Goal: Task Accomplishment & Management: Manage account settings

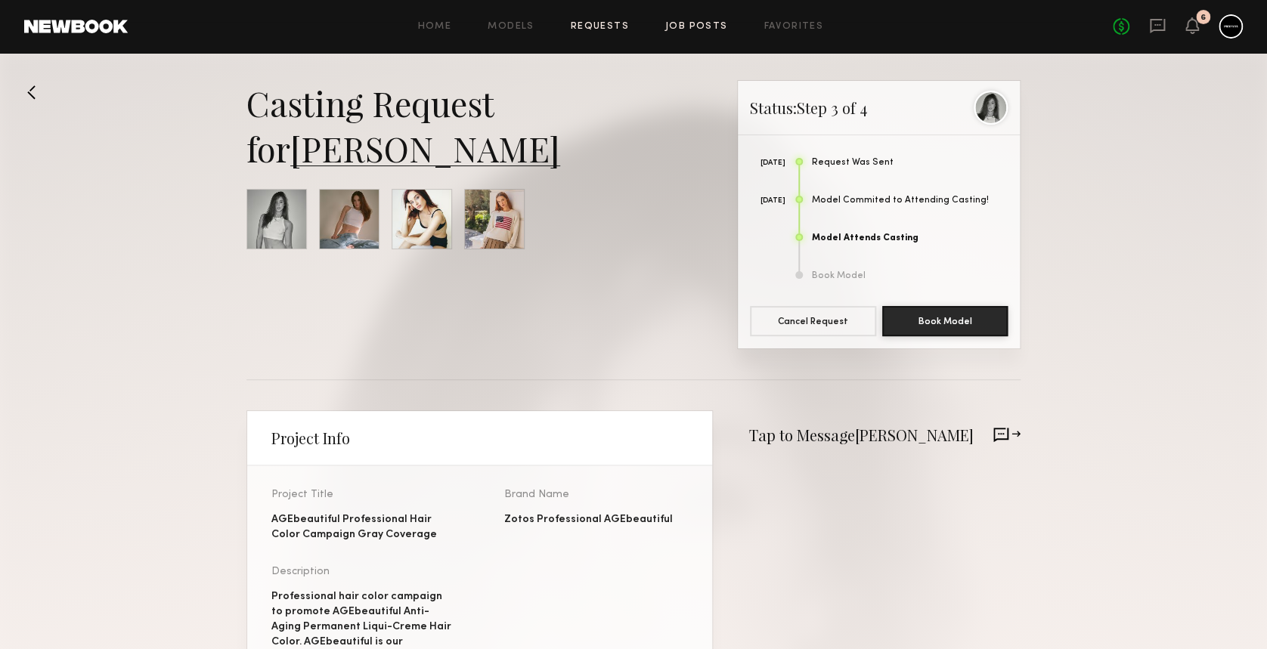
click at [676, 23] on link "Job Posts" at bounding box center [696, 27] width 63 height 10
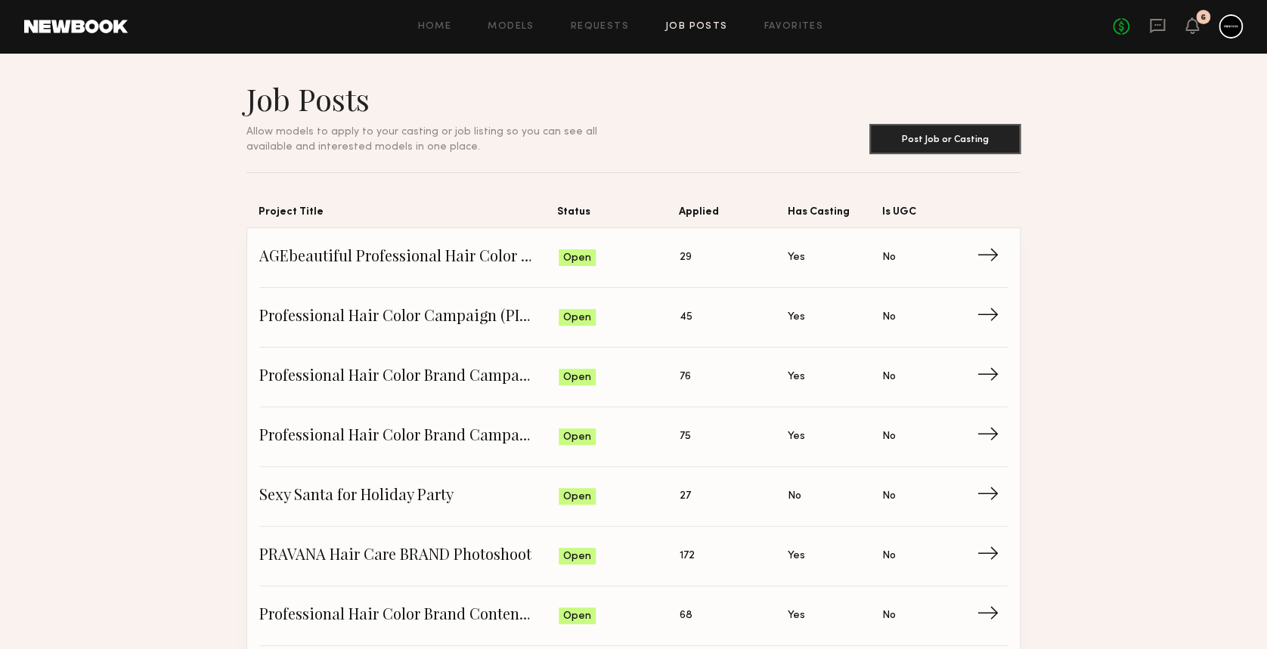
click at [772, 15] on div "Home Models Requests Job Posts Favorites Sign Out No fees up to $5,000 6" at bounding box center [685, 26] width 1115 height 24
click at [772, 24] on link "Favorites" at bounding box center [793, 27] width 60 height 10
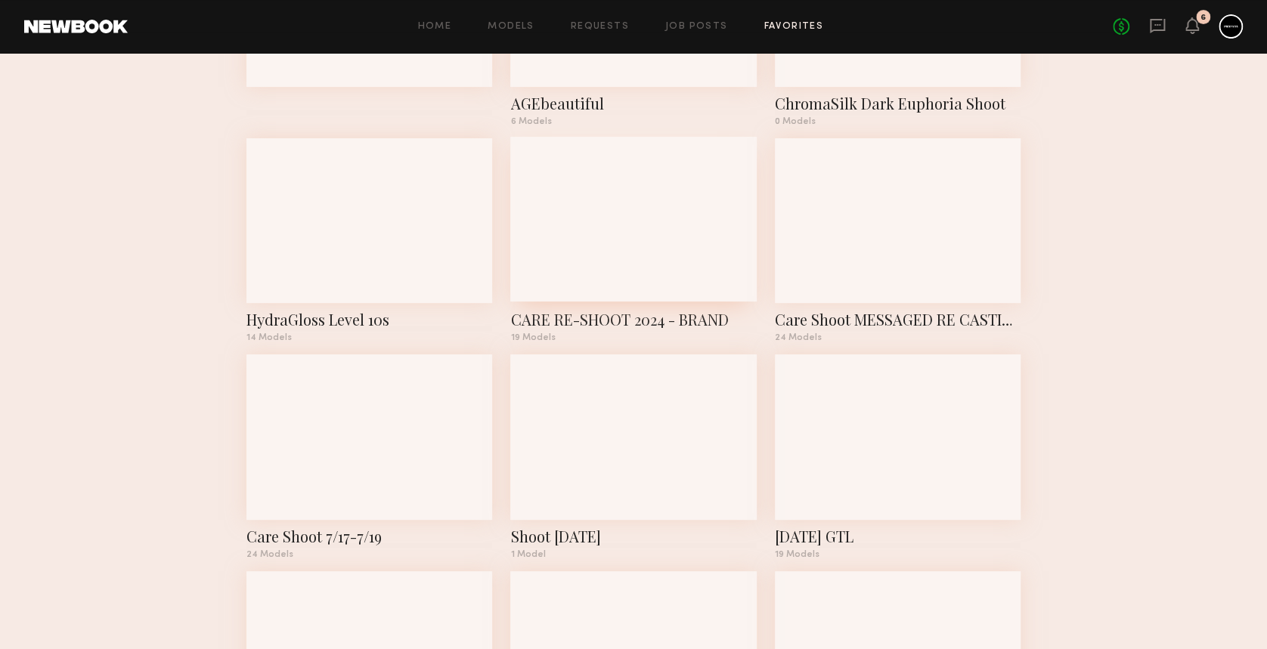
scroll to position [201, 0]
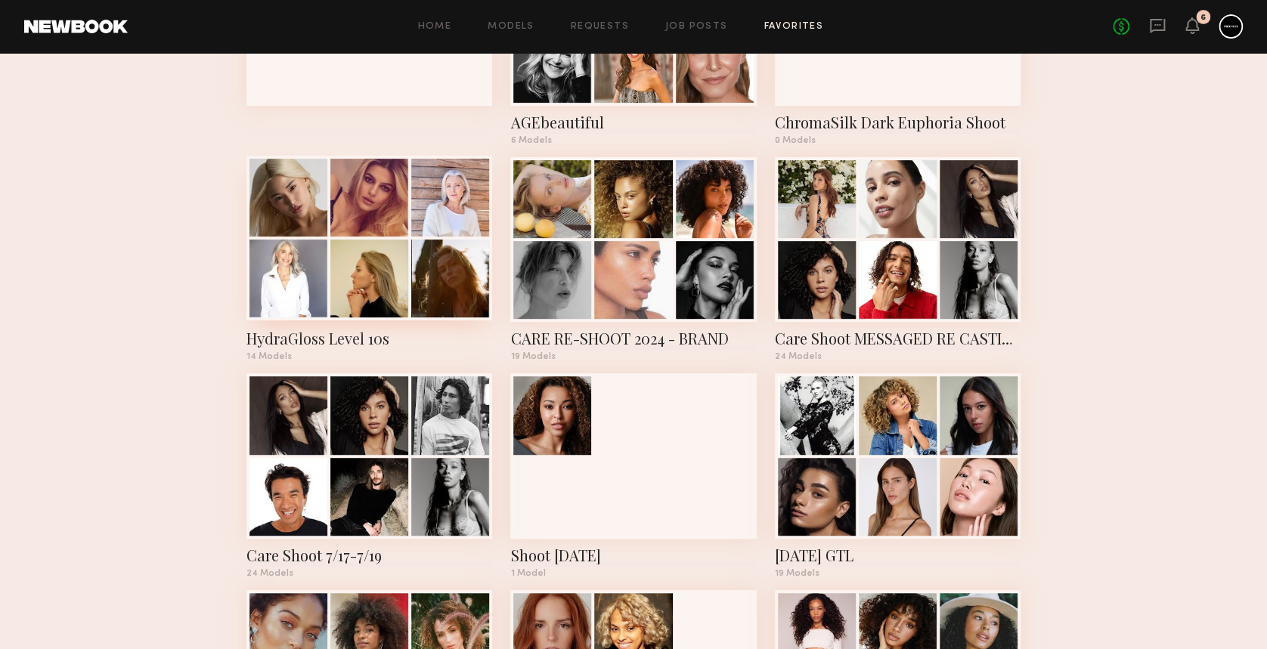
click at [381, 248] on div at bounding box center [369, 279] width 78 height 78
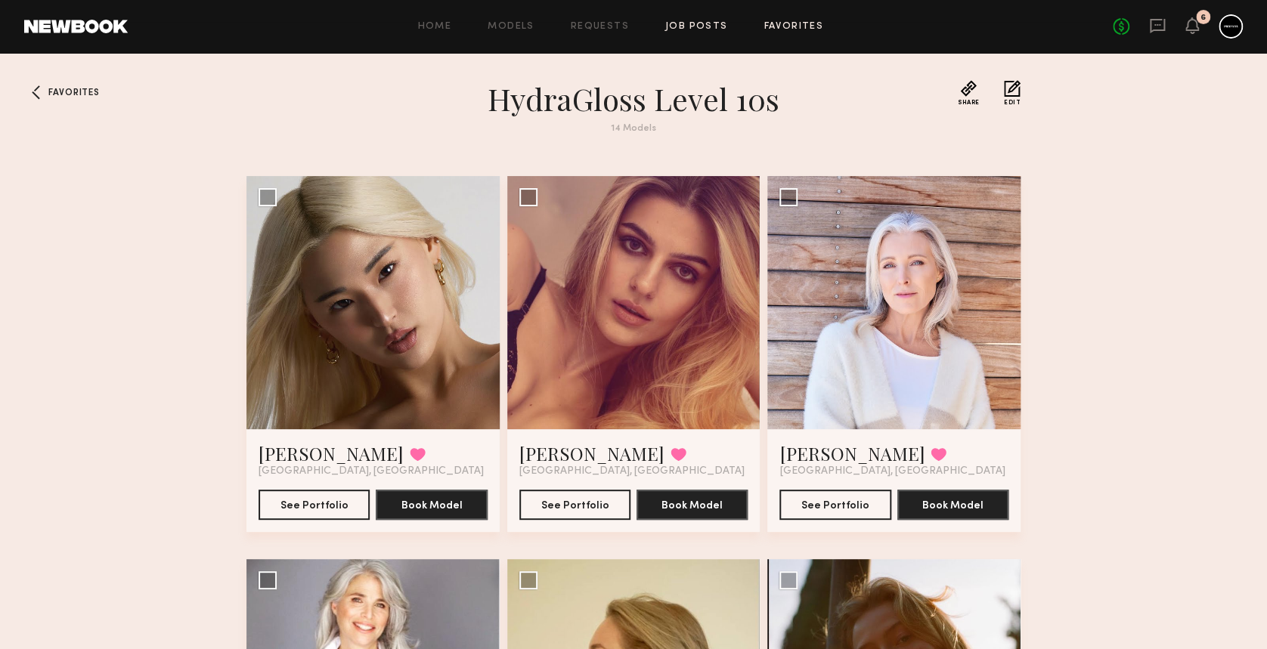
click at [713, 30] on link "Job Posts" at bounding box center [696, 27] width 63 height 10
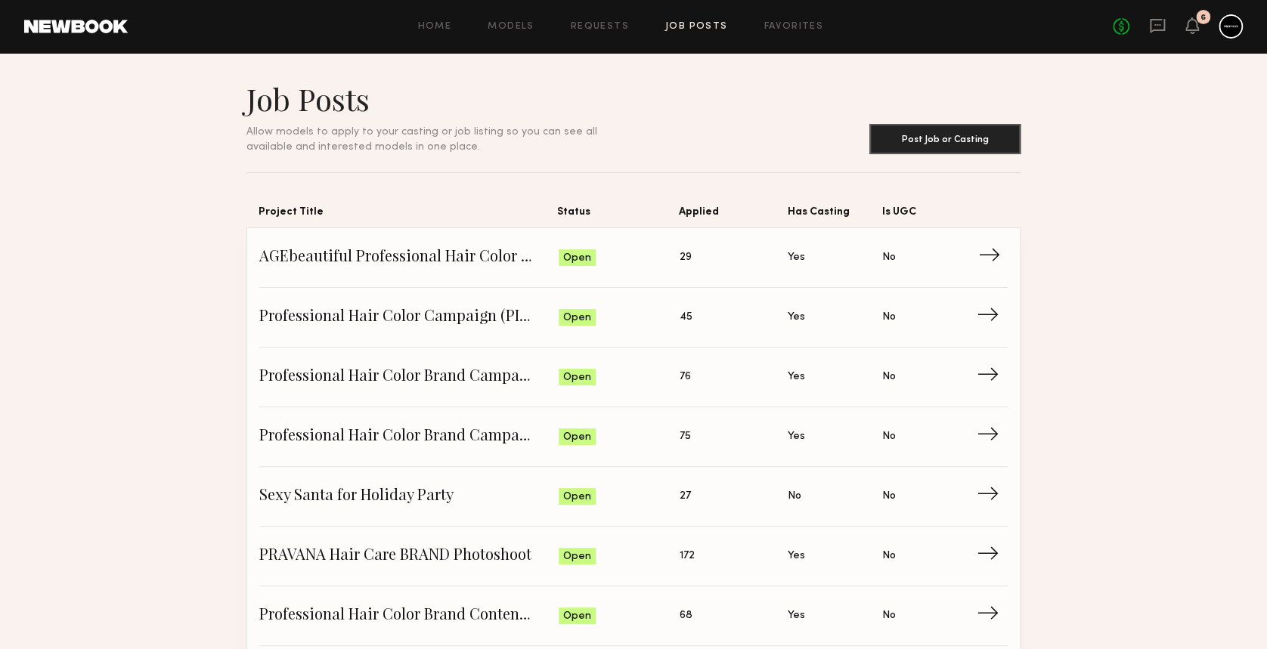
click at [992, 250] on span "→" at bounding box center [993, 257] width 31 height 23
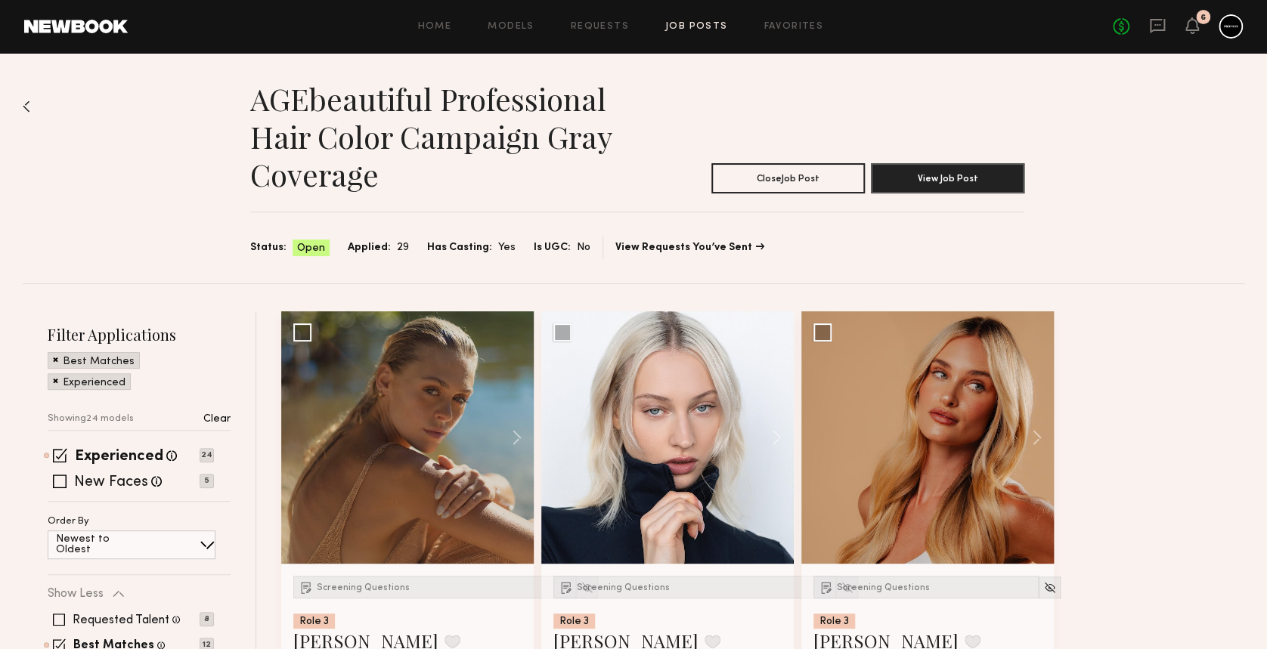
click at [31, 104] on div "AGEbeautiful Professional Hair Color Campaign Gray Coverage Close Job Post View…" at bounding box center [633, 168] width 1221 height 231
click at [23, 106] on img at bounding box center [27, 107] width 8 height 12
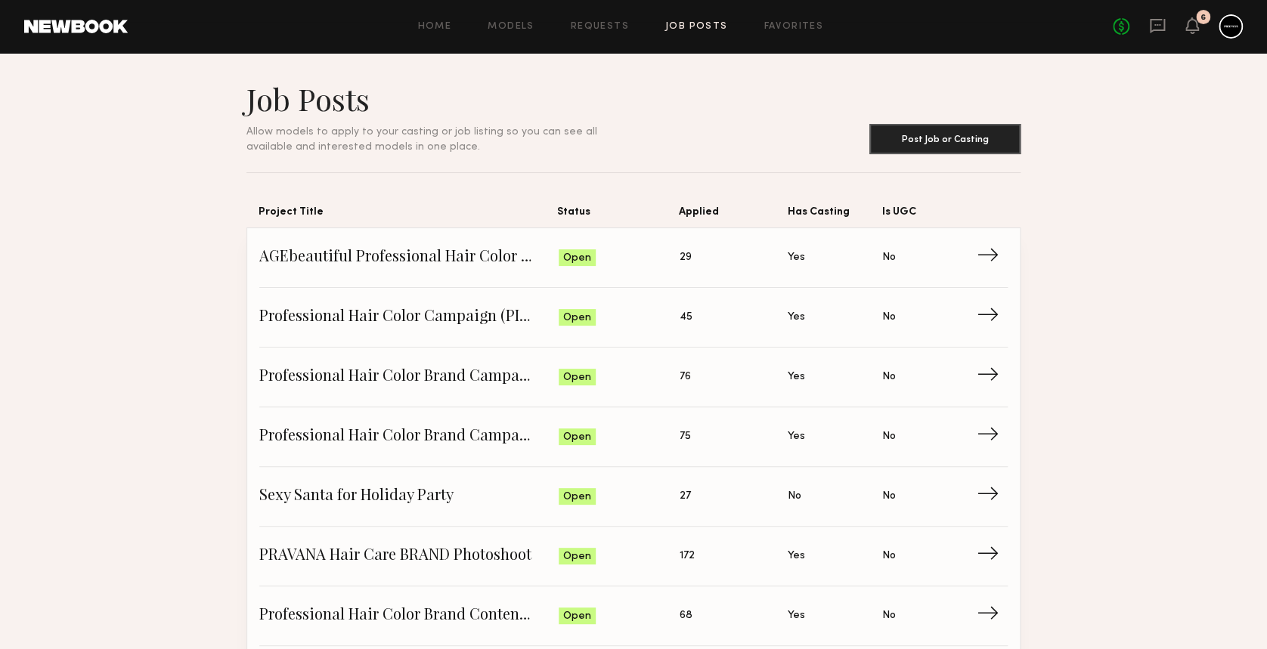
click at [685, 23] on link "Job Posts" at bounding box center [696, 27] width 63 height 10
click at [606, 26] on link "Requests" at bounding box center [600, 27] width 58 height 10
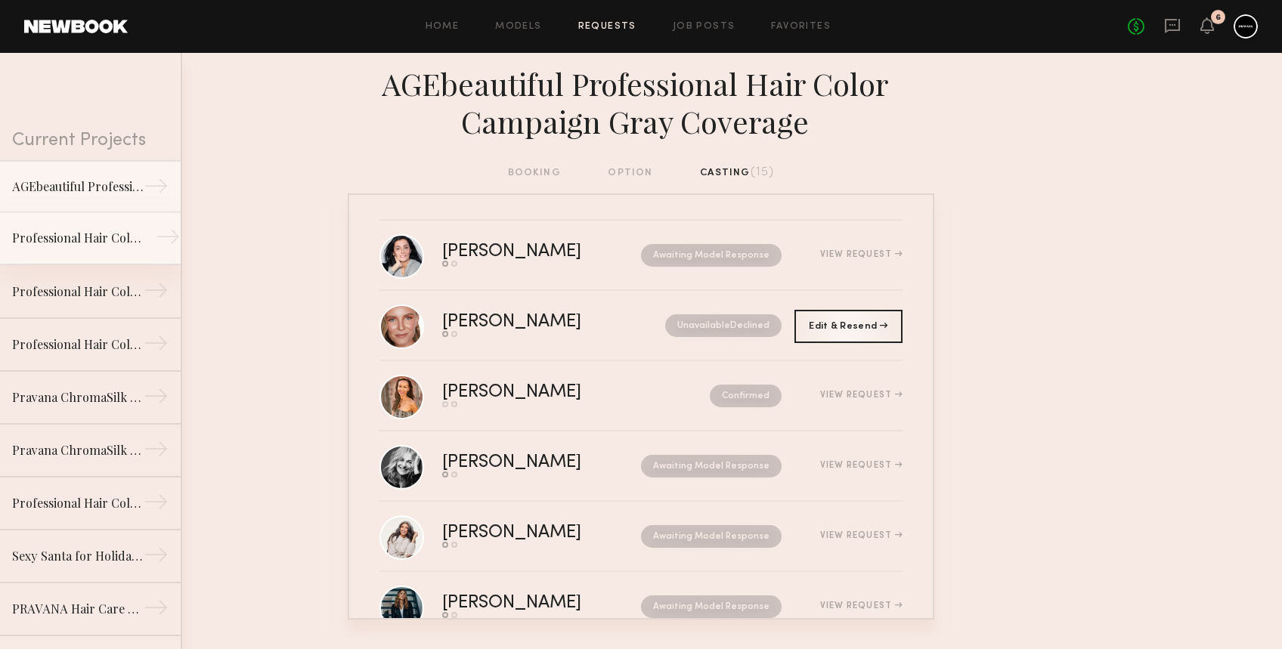
click at [44, 212] on link "Professional Hair Color Campaign PINK Day 2 →" at bounding box center [90, 238] width 181 height 53
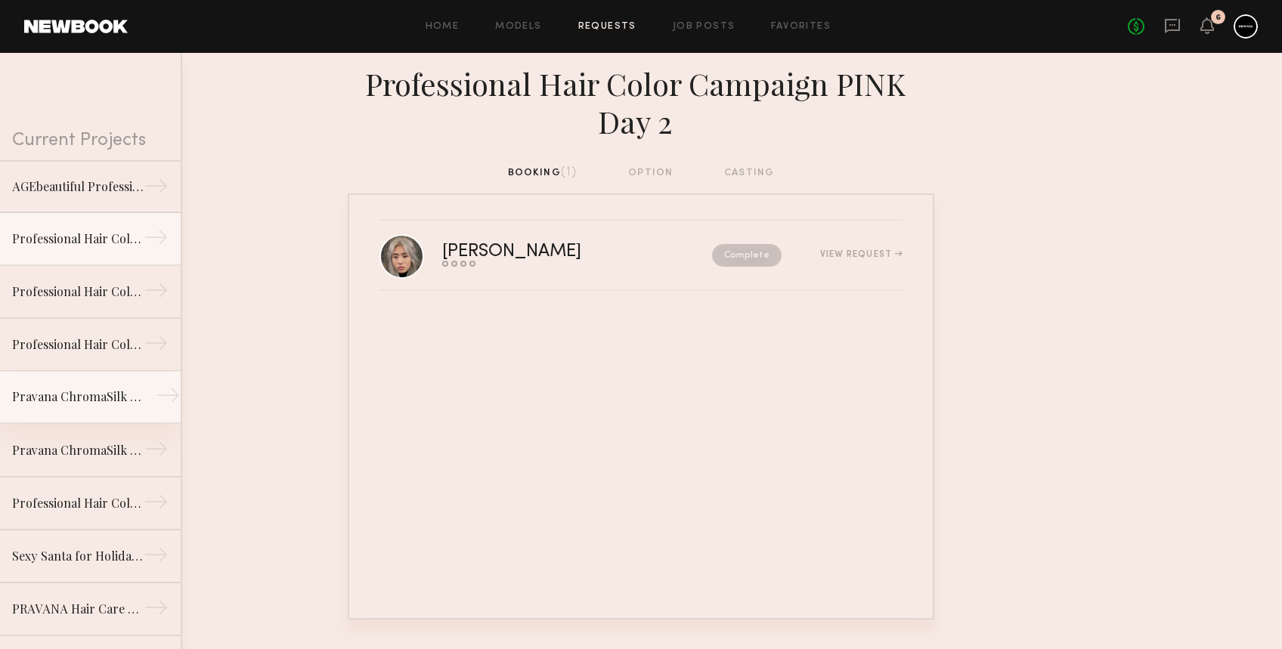
click at [63, 397] on div "Pravana ChromaSilk Hair Color Campaign Day 2" at bounding box center [77, 397] width 131 height 18
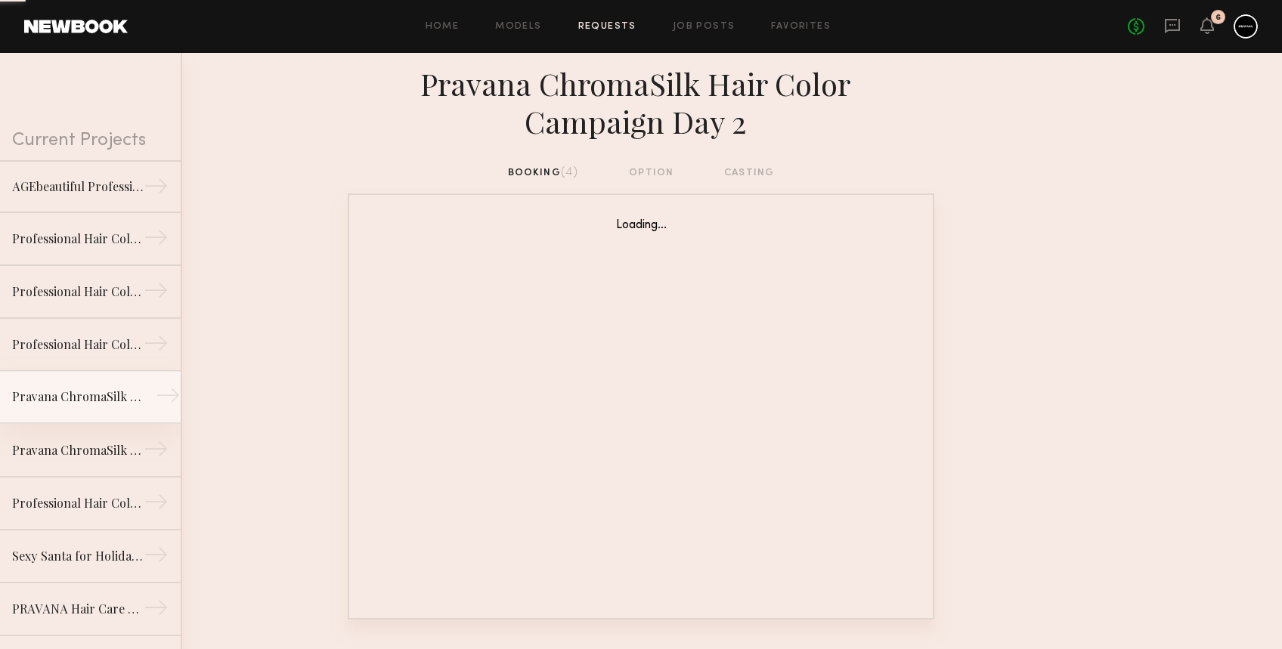
scroll to position [101, 0]
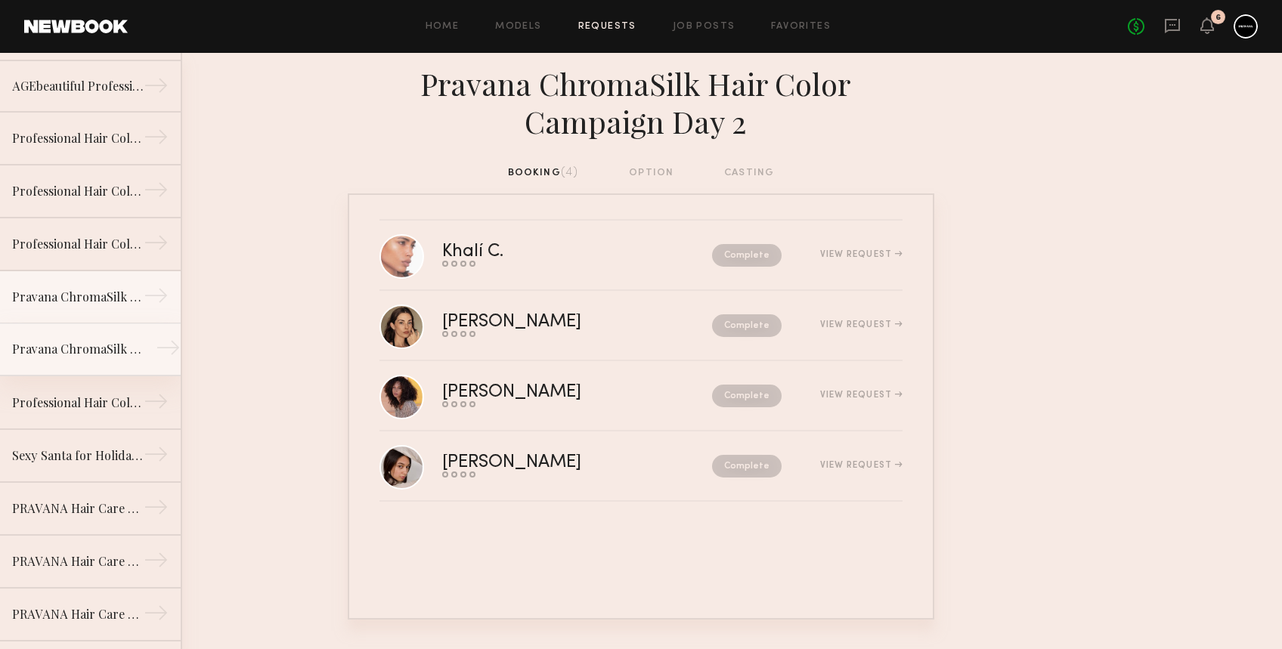
click at [67, 358] on link "Pravana ChromaSilk Hair Color Campaign →" at bounding box center [90, 349] width 181 height 53
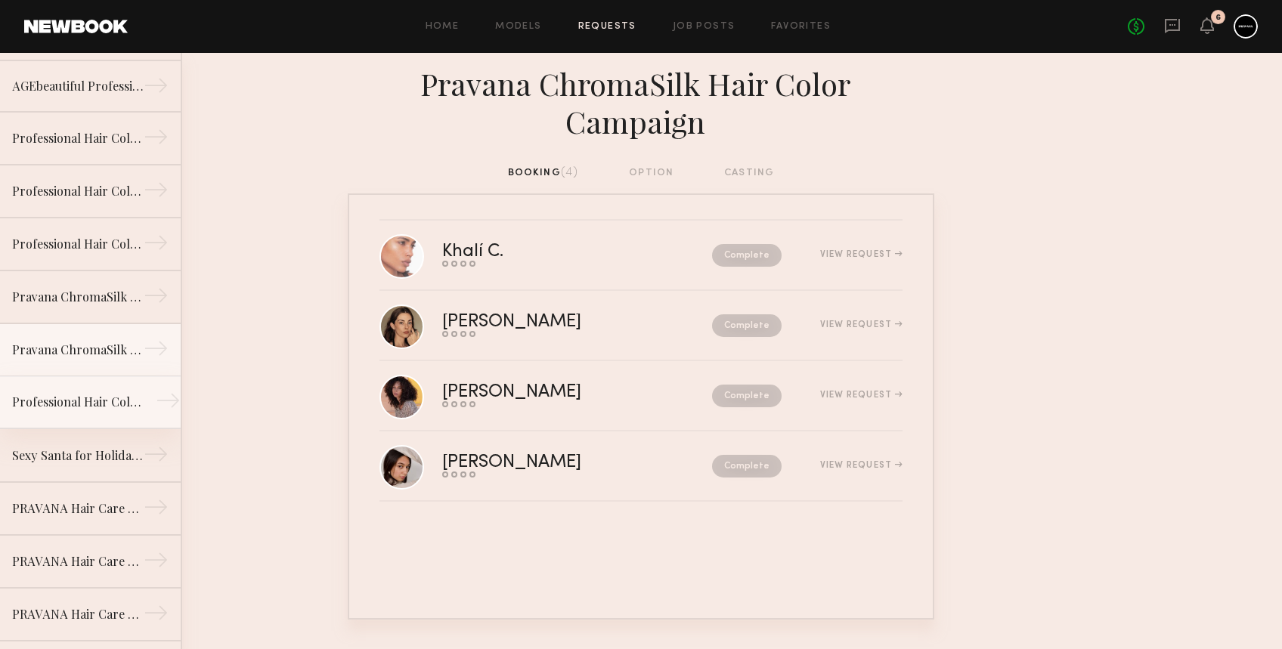
click at [67, 398] on div "Professional Hair Color Brand Campaign Shoot (Must be willing to color your hai…" at bounding box center [77, 402] width 131 height 18
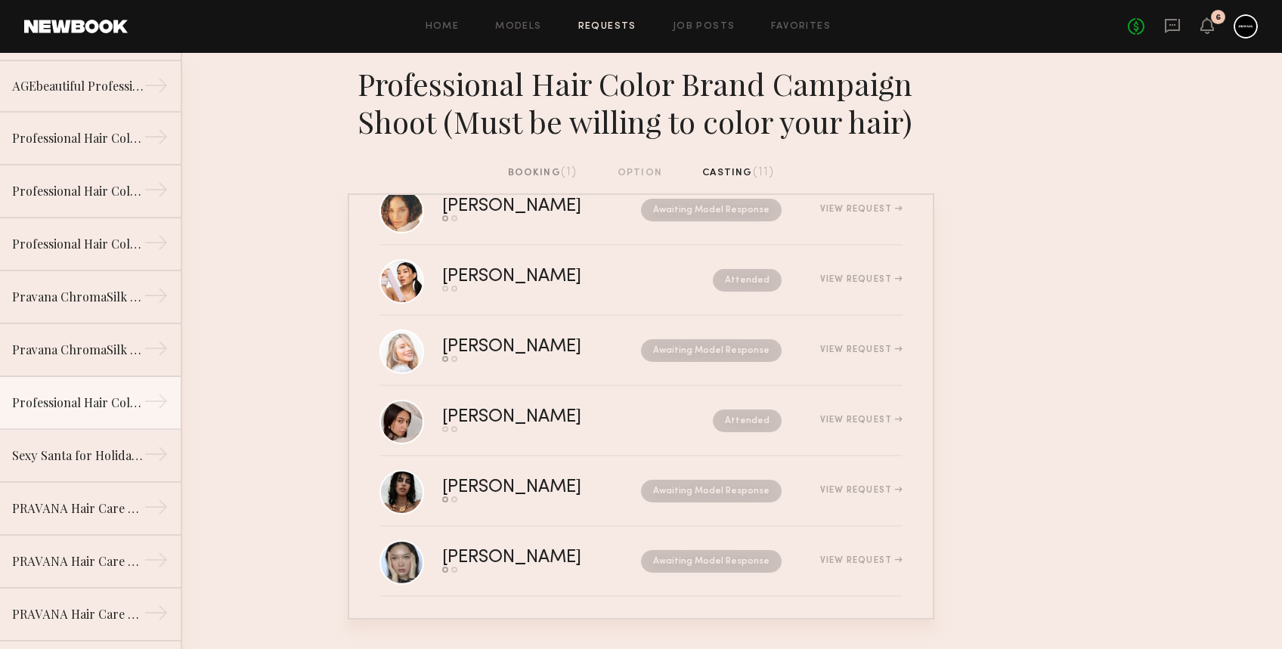
scroll to position [398, 0]
click at [105, 457] on div "Sexy Santa for Holiday Party" at bounding box center [77, 455] width 131 height 18
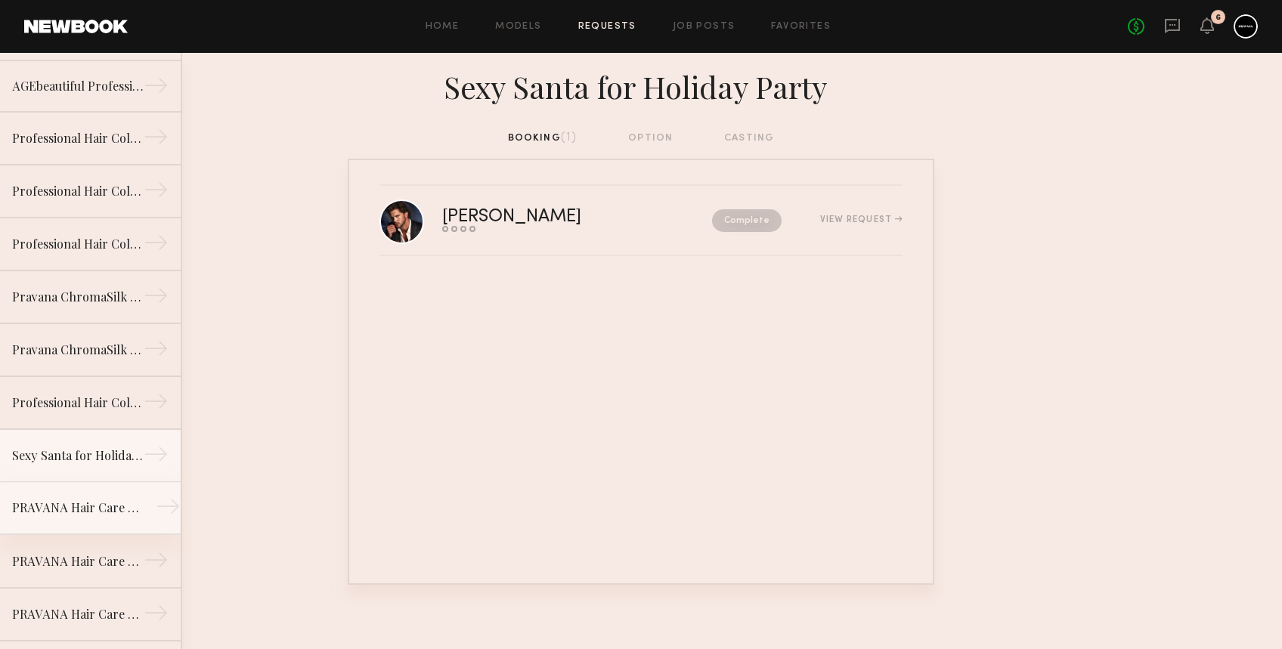
click at [70, 520] on link "PRAVANA Hair Care BRAND Photoshoot Day 3 →" at bounding box center [90, 508] width 181 height 53
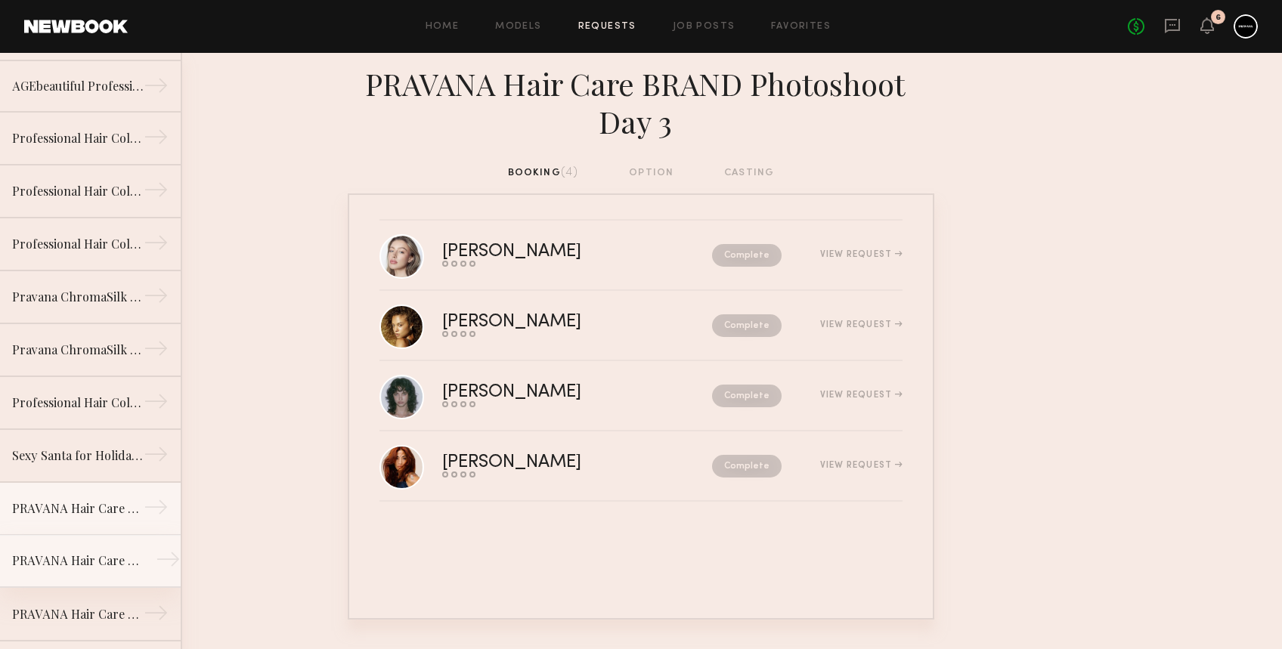
click at [88, 566] on div "PRAVANA Hair Care BRAND Photoshoot Day 2" at bounding box center [77, 561] width 131 height 18
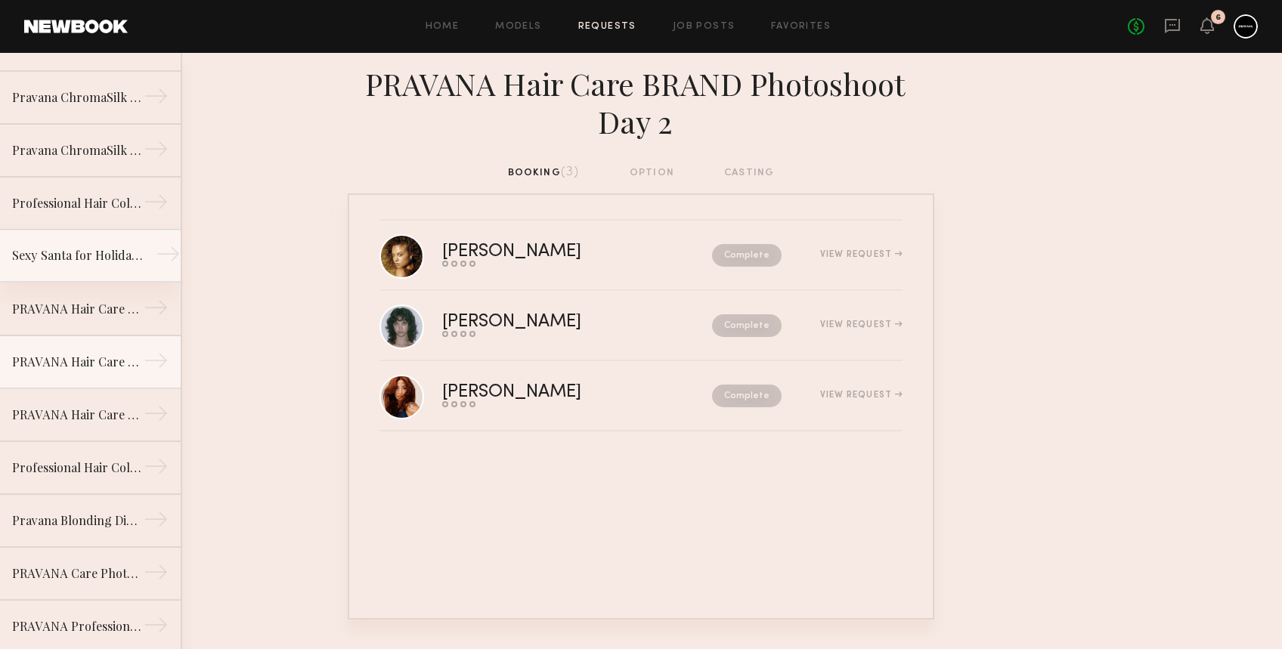
scroll to position [302, 0]
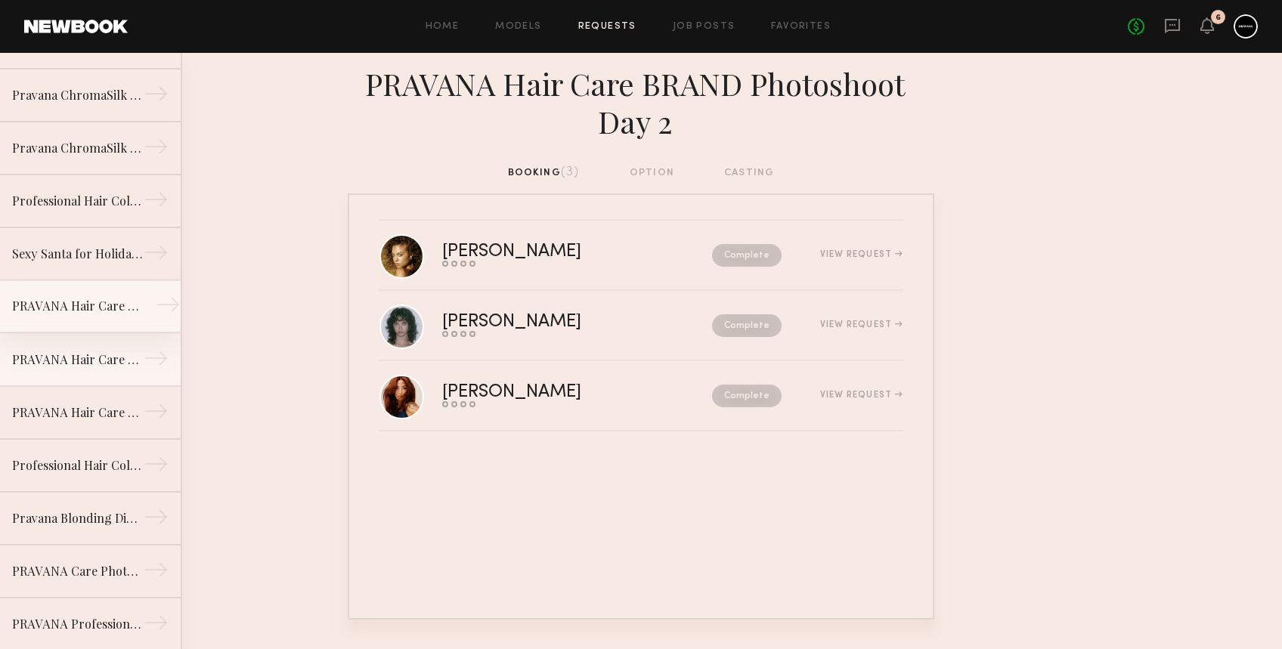
click at [91, 320] on link "PRAVANA Hair Care BRAND Photoshoot Day 3 →" at bounding box center [90, 306] width 181 height 53
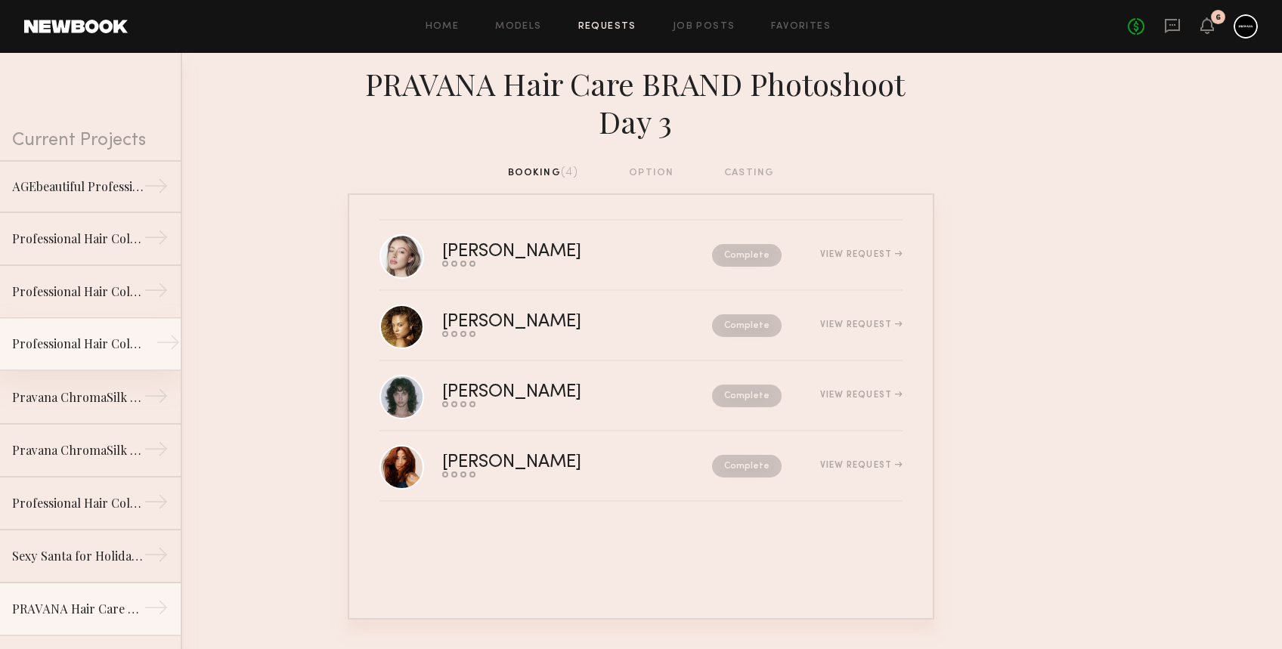
click at [113, 319] on link "Professional Hair Color Brand Campaign Shoot Day 2 →" at bounding box center [90, 344] width 181 height 53
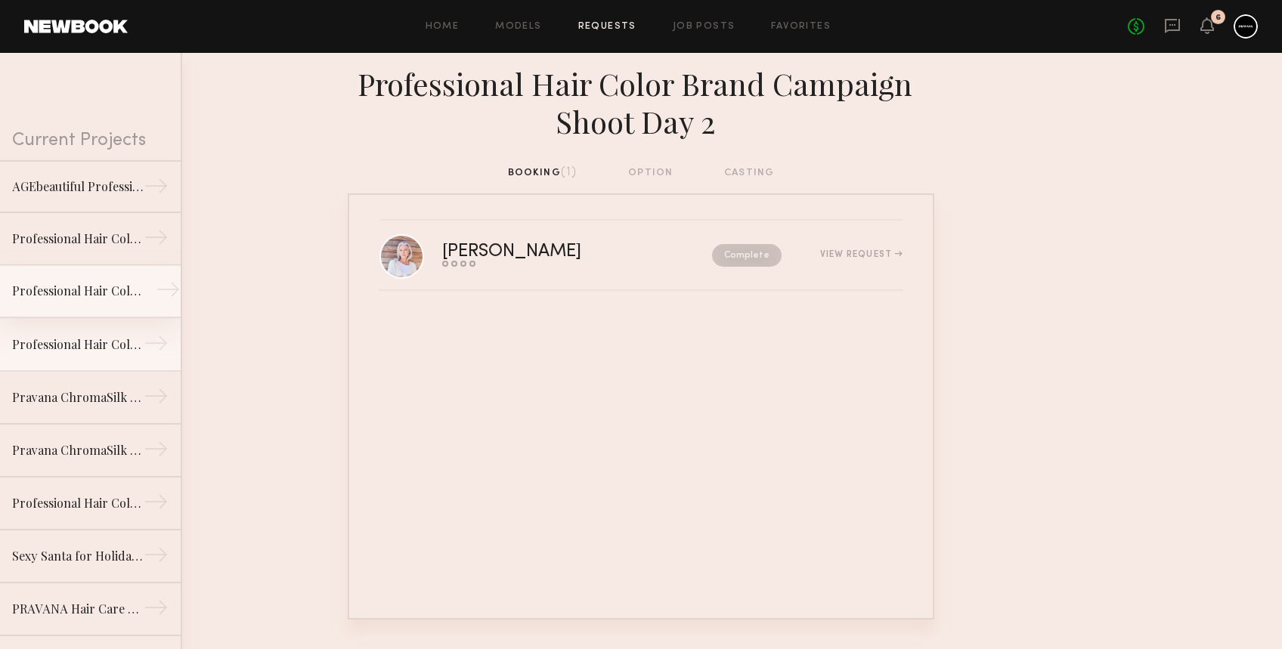
click at [113, 304] on link "Professional Hair Color Campaign (PINK) →" at bounding box center [90, 291] width 181 height 53
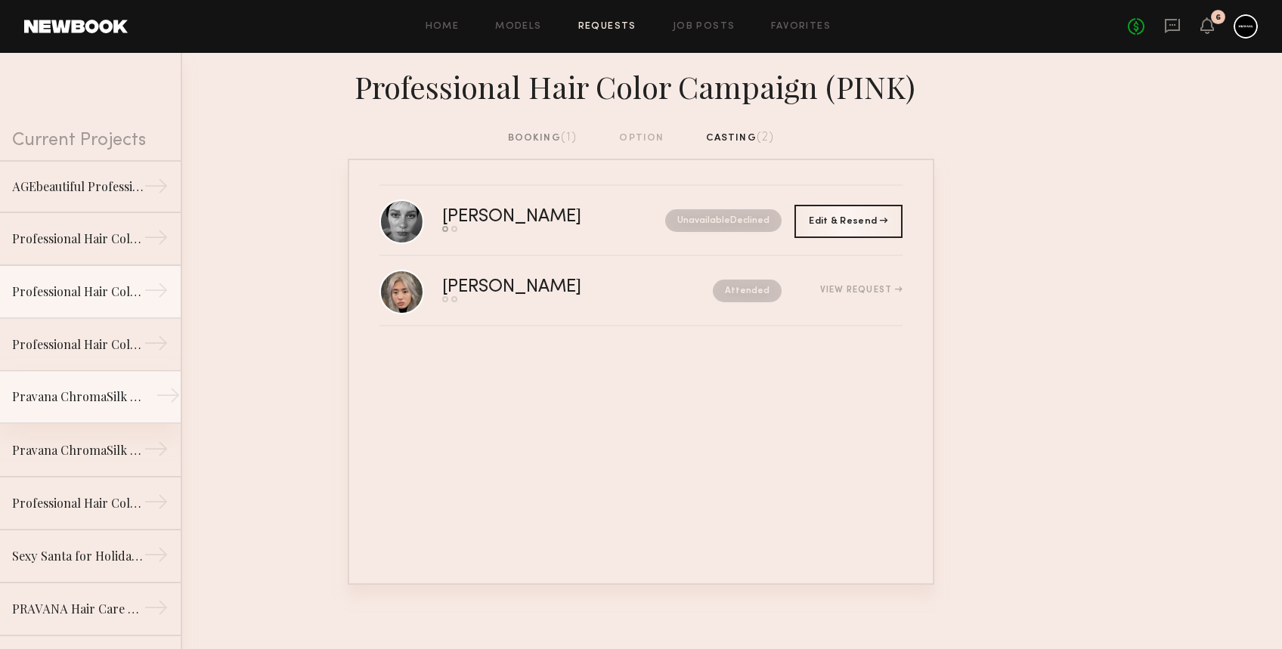
click at [87, 374] on link "Pravana ChromaSilk Hair Color Campaign Day 2 →" at bounding box center [90, 397] width 181 height 53
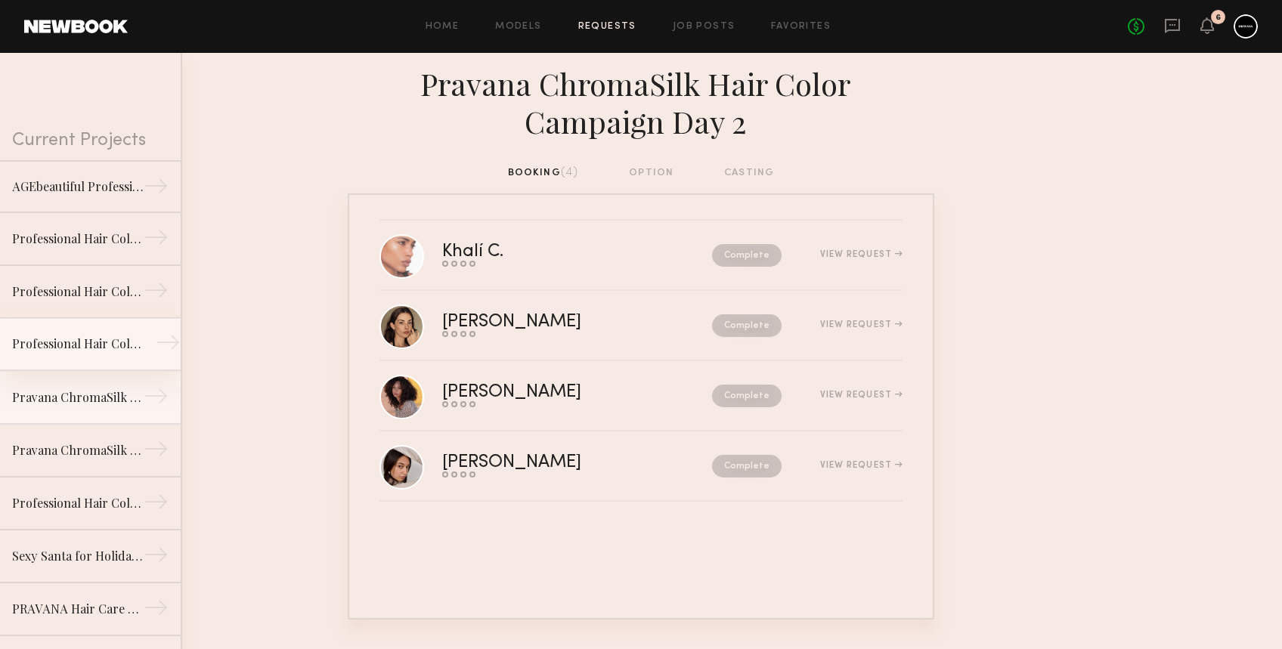
scroll to position [101, 0]
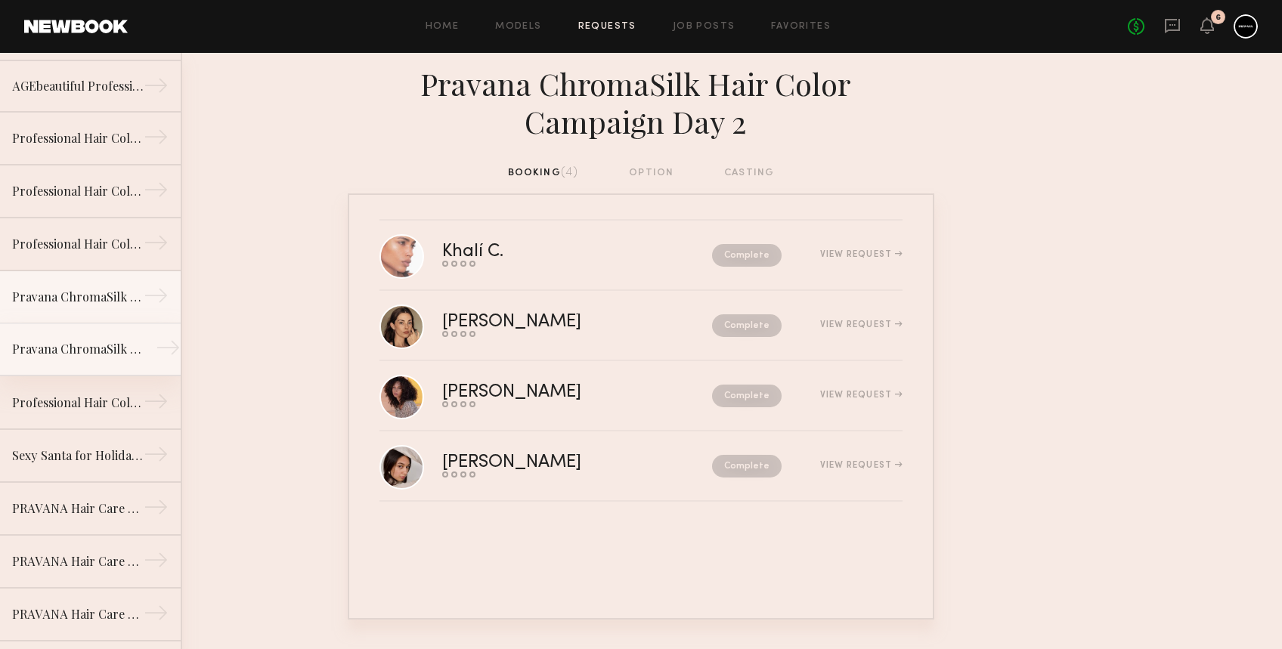
click at [82, 342] on div "Pravana ChromaSilk Hair Color Campaign" at bounding box center [77, 349] width 131 height 18
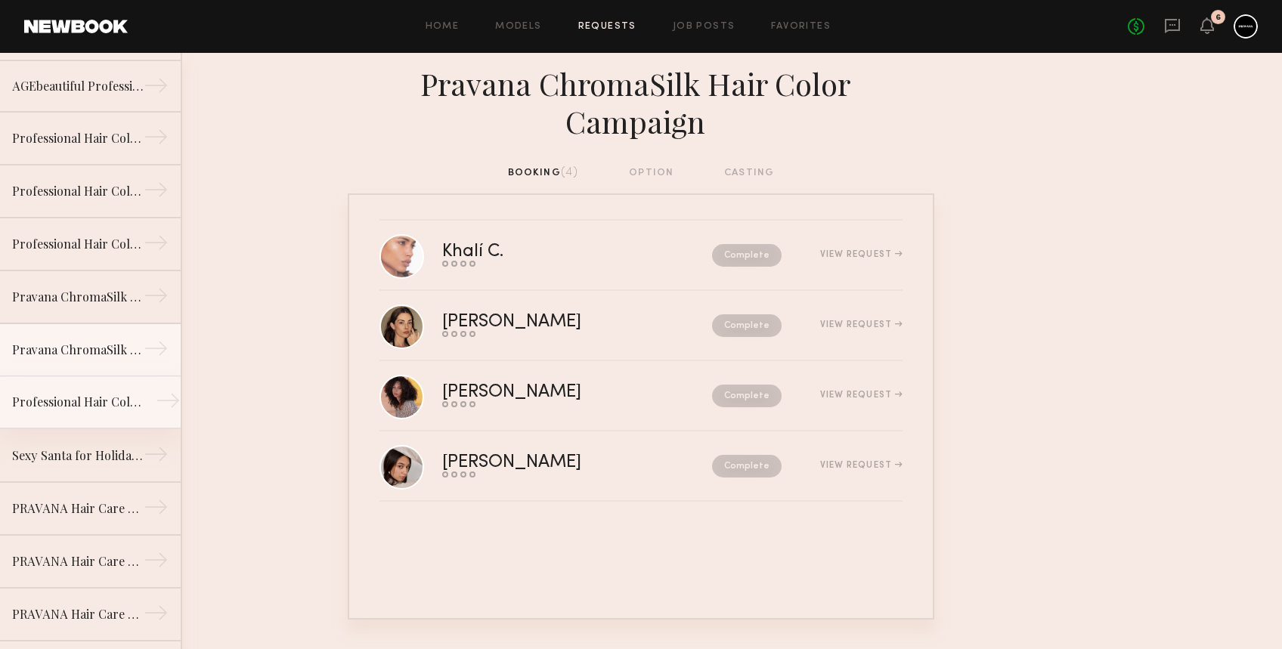
click at [70, 405] on div "Professional Hair Color Brand Campaign Shoot (Must be willing to color your hai…" at bounding box center [77, 402] width 131 height 18
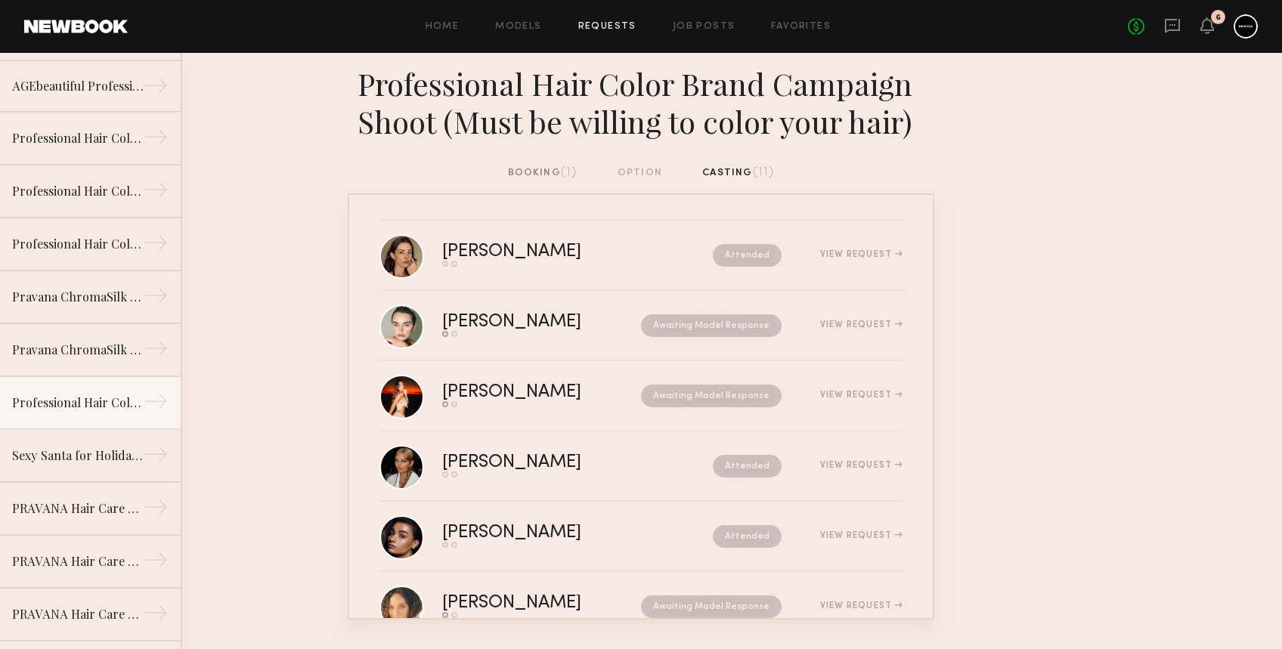
click at [539, 166] on div "booking (1)" at bounding box center [543, 173] width 70 height 17
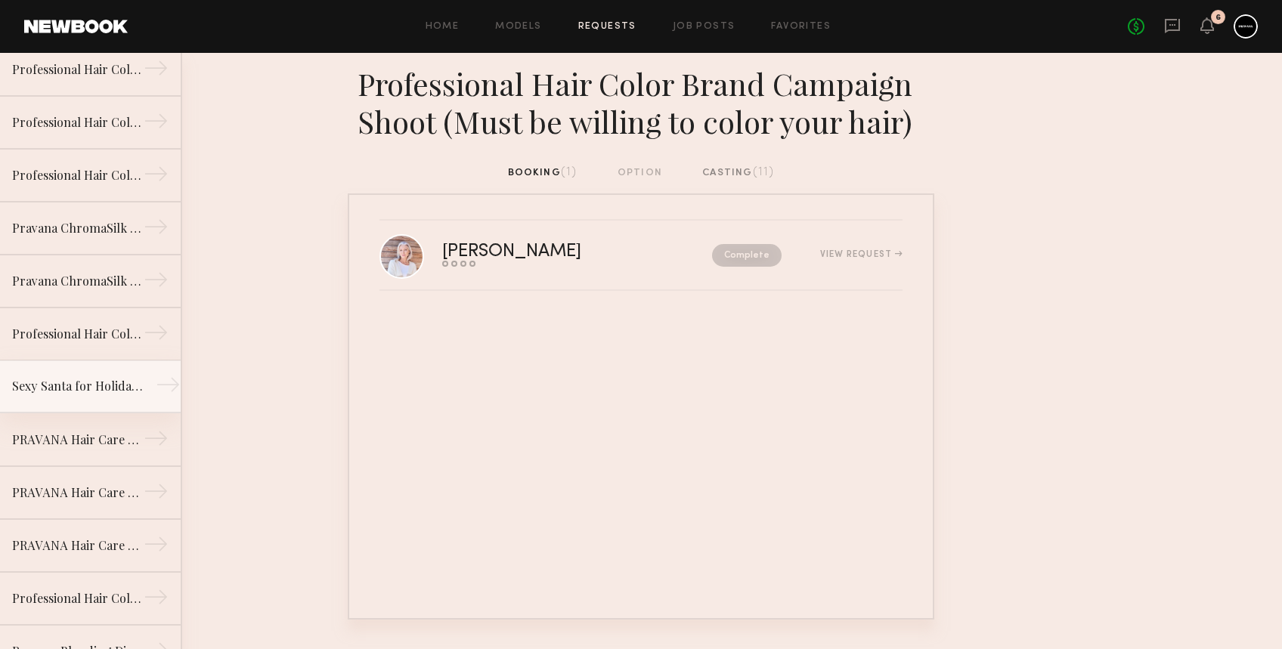
scroll to position [201, 0]
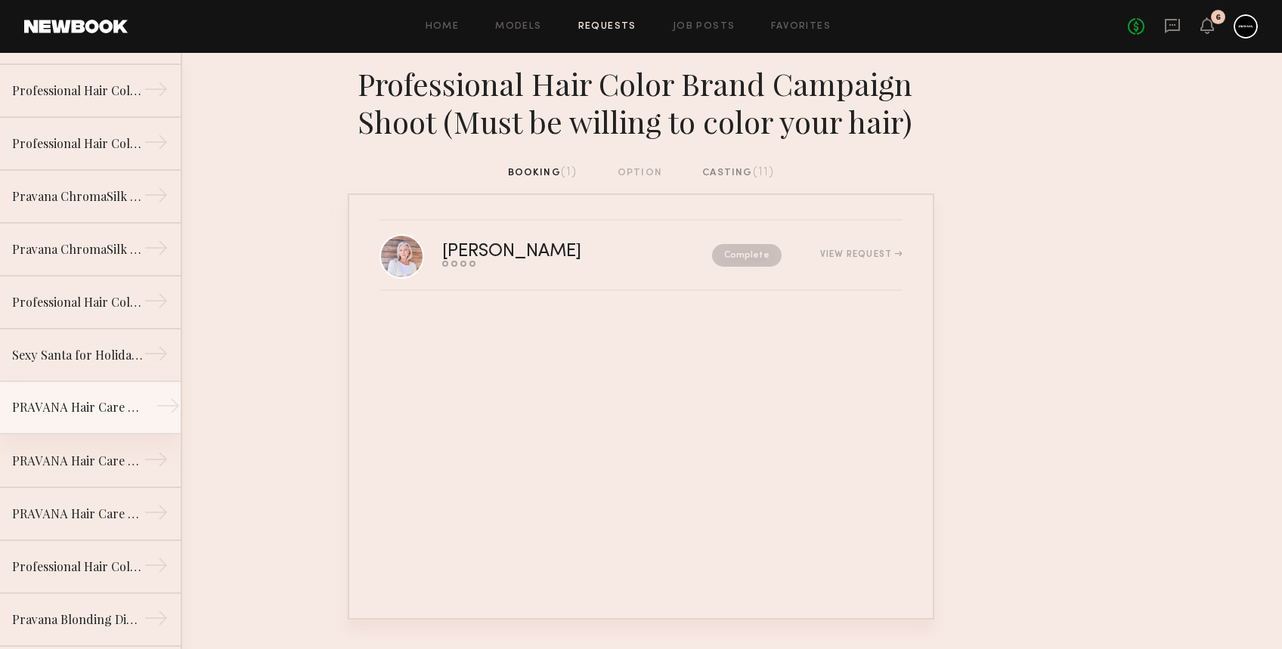
click at [94, 405] on div "PRAVANA Hair Care BRAND Photoshoot Day 3" at bounding box center [77, 407] width 131 height 18
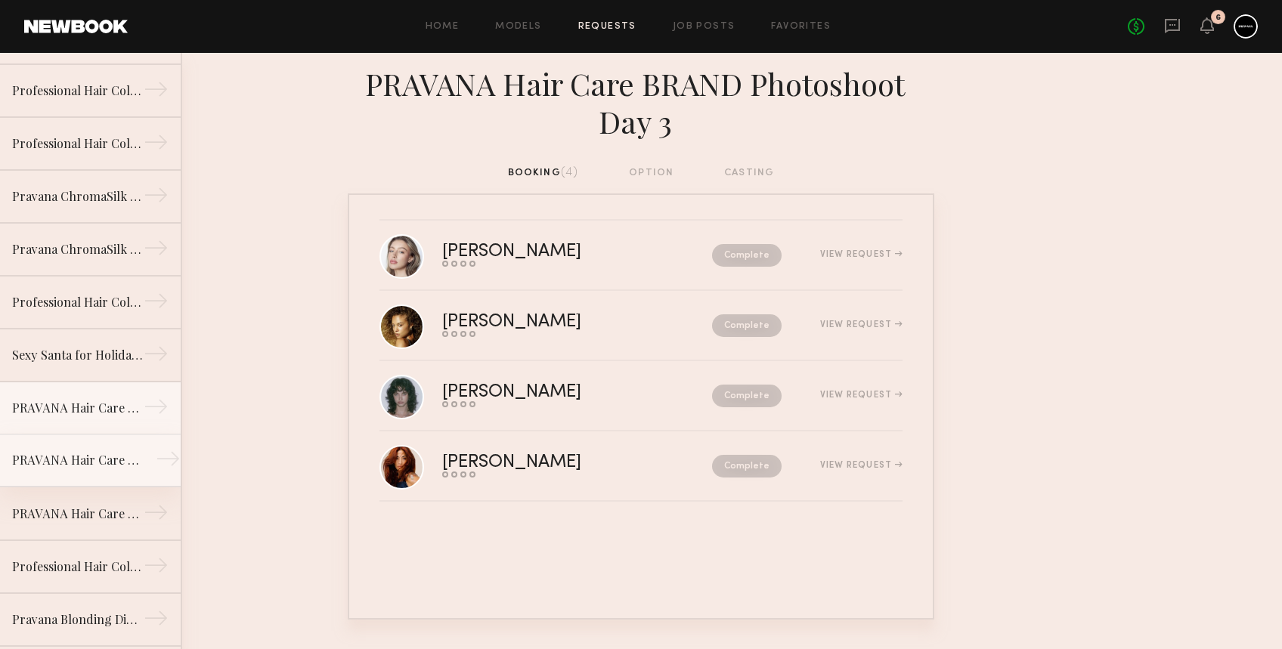
click at [97, 447] on link "PRAVANA Hair Care BRAND Photoshoot Day 2 →" at bounding box center [90, 461] width 181 height 53
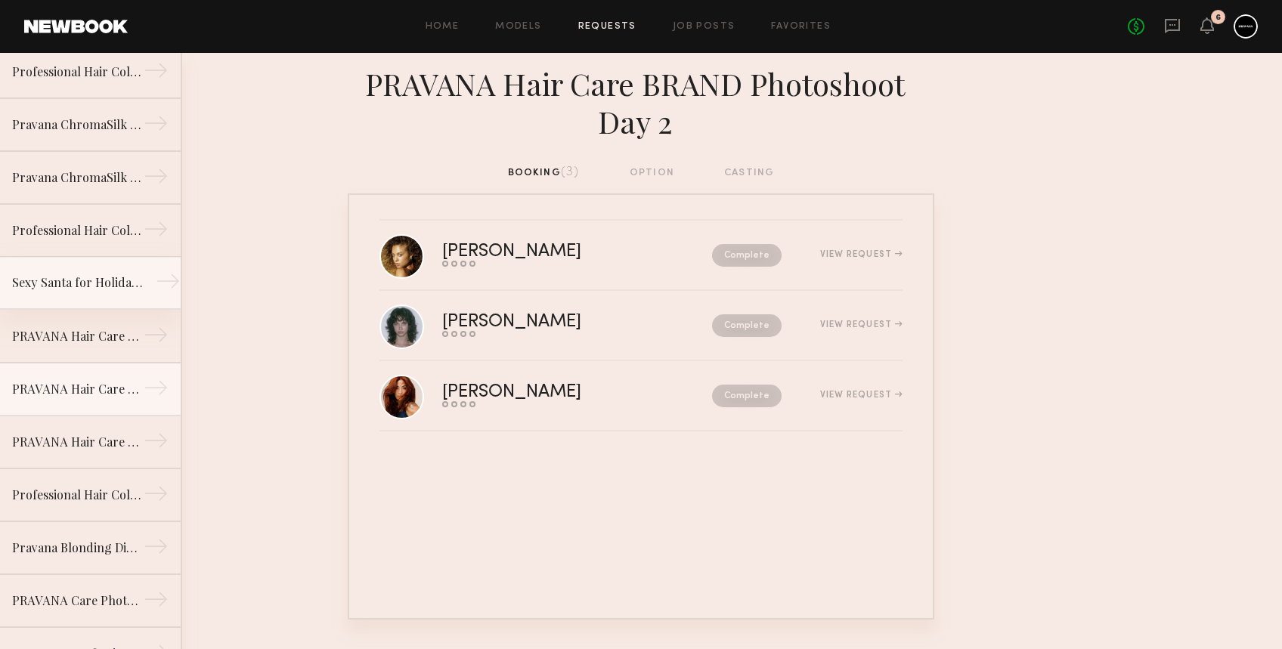
scroll to position [302, 0]
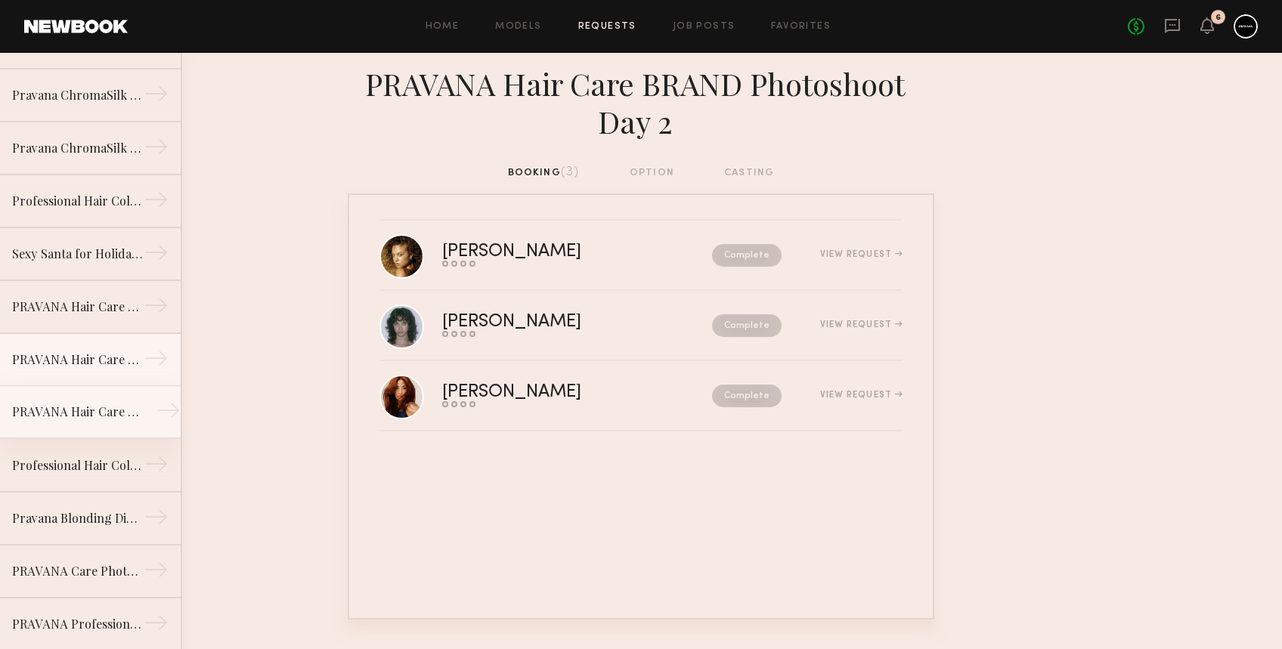
click at [49, 401] on link "PRAVANA Hair Care BRAND Photoshoot →" at bounding box center [90, 412] width 181 height 53
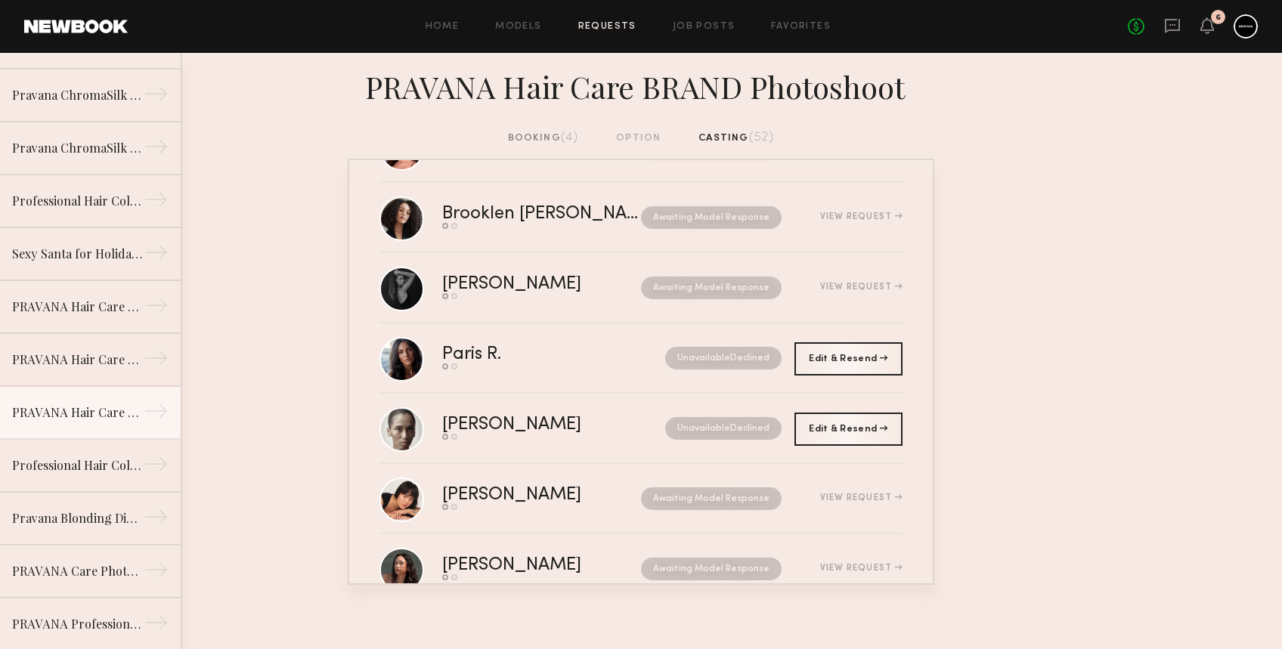
scroll to position [181, 0]
